Goal: Information Seeking & Learning: Understand process/instructions

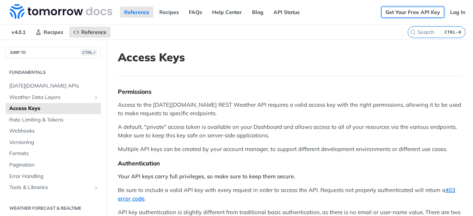
click at [411, 12] on link "Get Your Free API Key" at bounding box center [413, 12] width 63 height 11
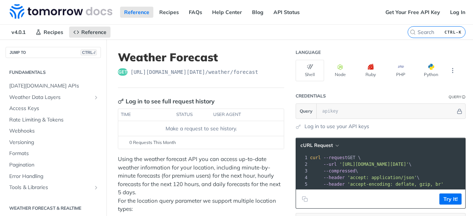
scroll to position [108, 0]
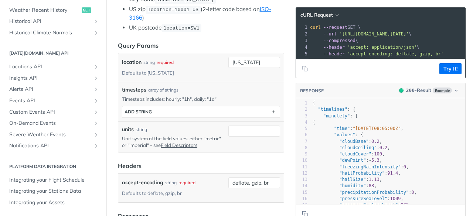
scroll to position [259, 0]
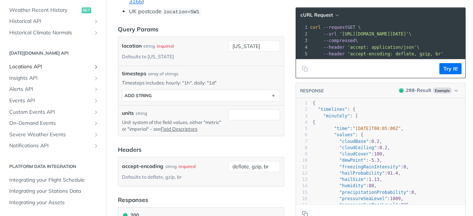
click at [25, 64] on span "Locations API" at bounding box center [50, 66] width 82 height 7
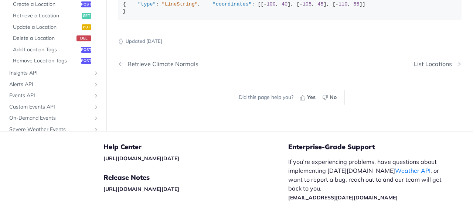
scroll to position [518, 0]
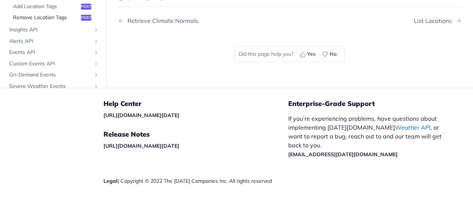
click at [51, 21] on span "Remove Location Tags" at bounding box center [46, 17] width 66 height 7
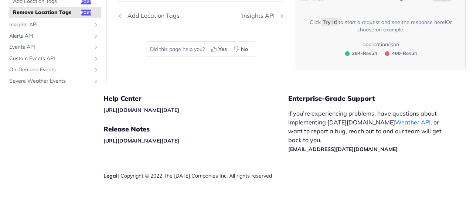
scroll to position [433, 0]
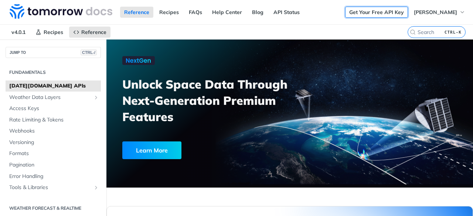
click at [353, 12] on link "Get Your Free API Key" at bounding box center [376, 12] width 63 height 11
